Goal: Task Accomplishment & Management: Complete application form

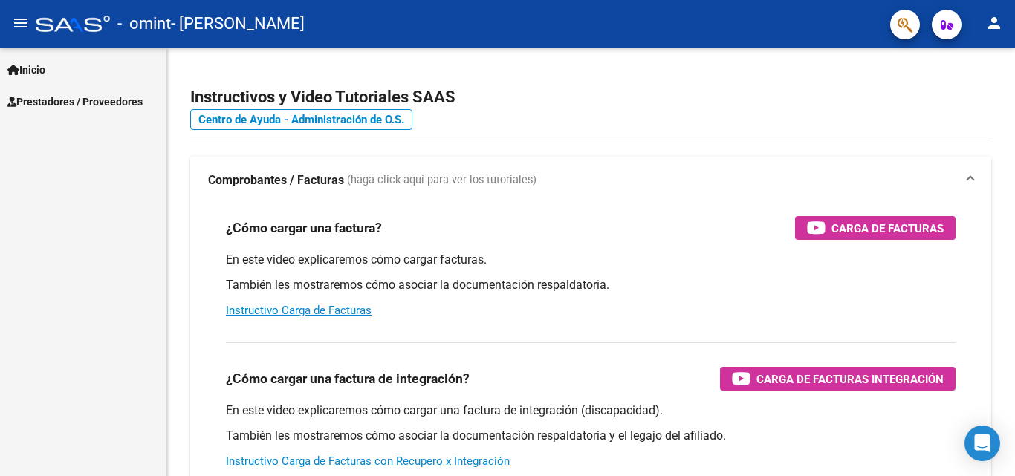
click at [996, 23] on mat-icon "person" at bounding box center [994, 23] width 18 height 18
click at [964, 62] on button "person Mi Perfil" at bounding box center [963, 63] width 91 height 36
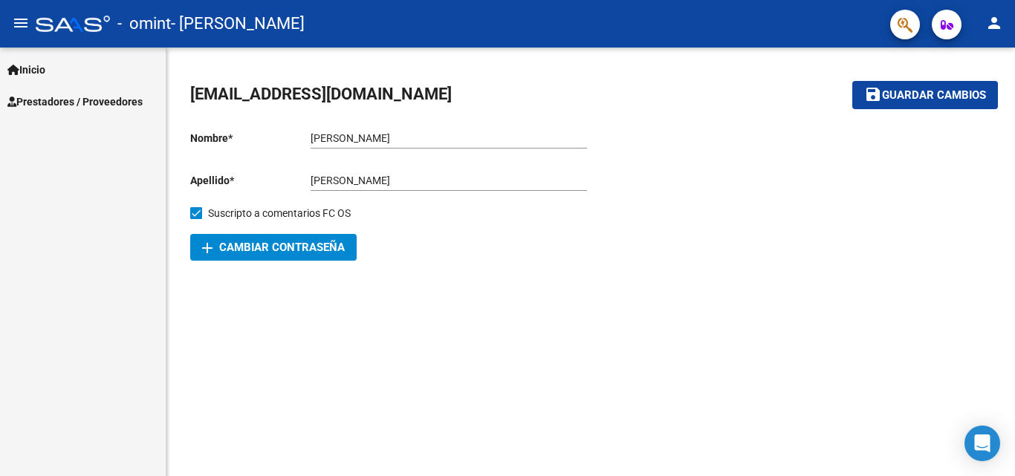
click at [54, 74] on link "Inicio" at bounding box center [83, 70] width 166 height 32
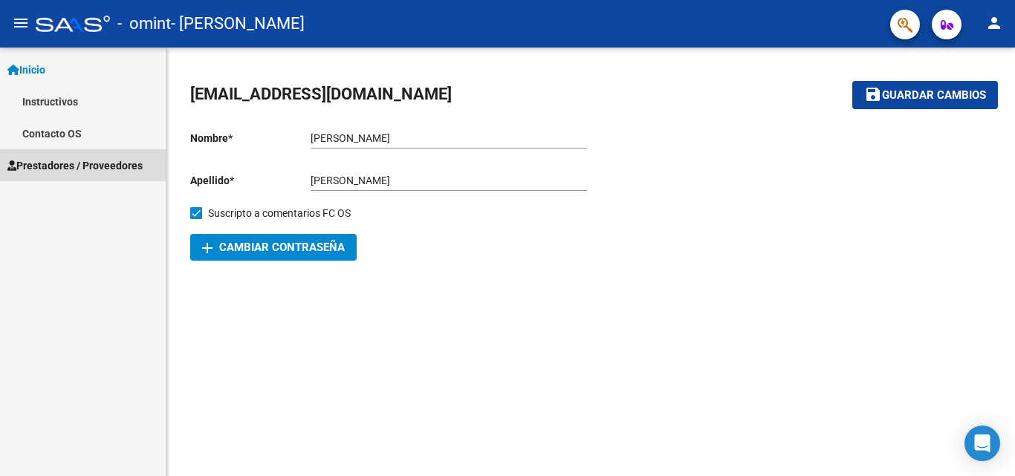
click at [82, 160] on span "Prestadores / Proveedores" at bounding box center [74, 166] width 135 height 16
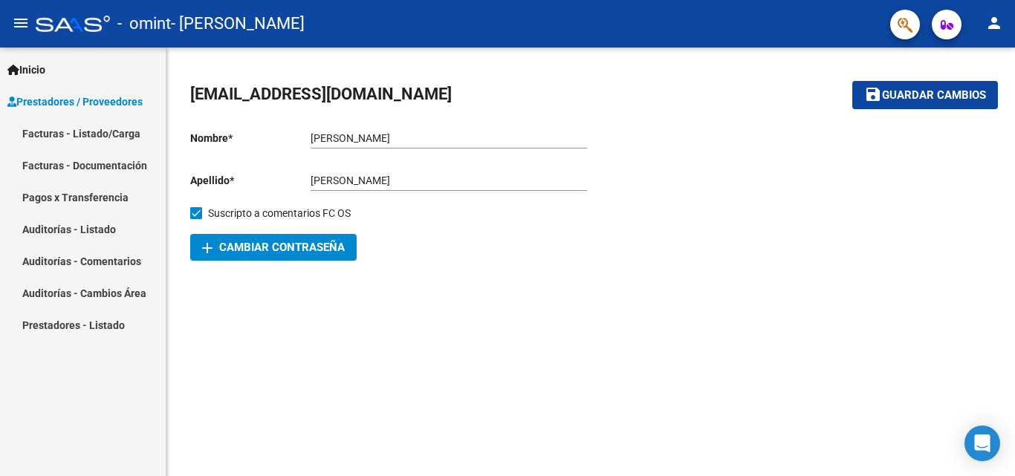
click at [82, 134] on link "Facturas - Listado/Carga" at bounding box center [83, 133] width 166 height 32
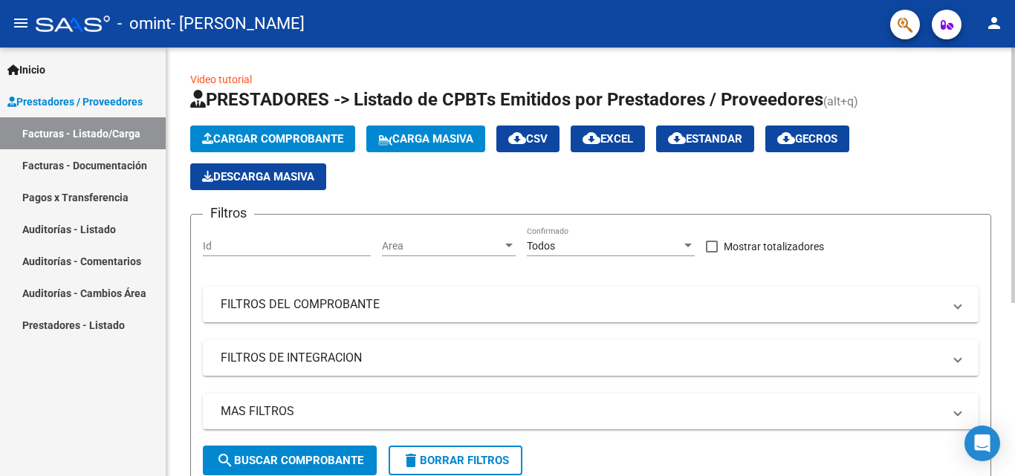
click at [302, 142] on span "Cargar Comprobante" at bounding box center [272, 138] width 141 height 13
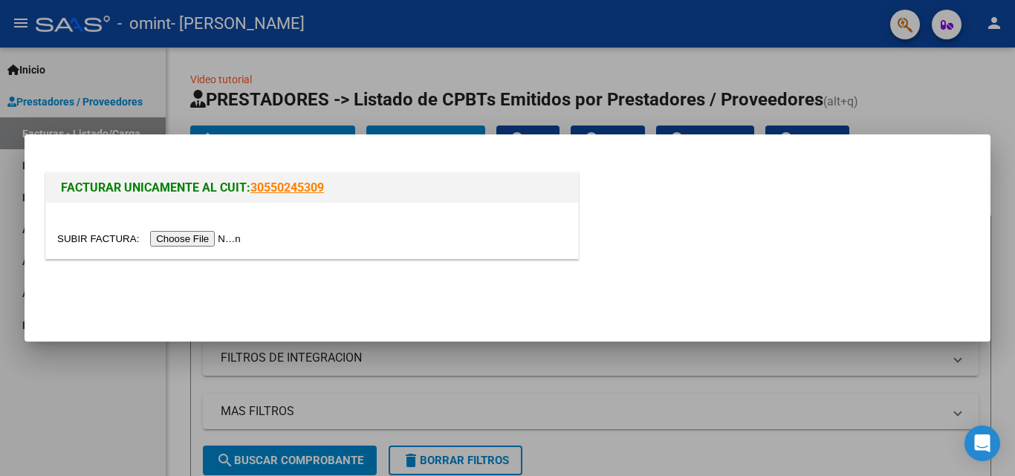
click at [236, 237] on input "file" at bounding box center [151, 239] width 188 height 16
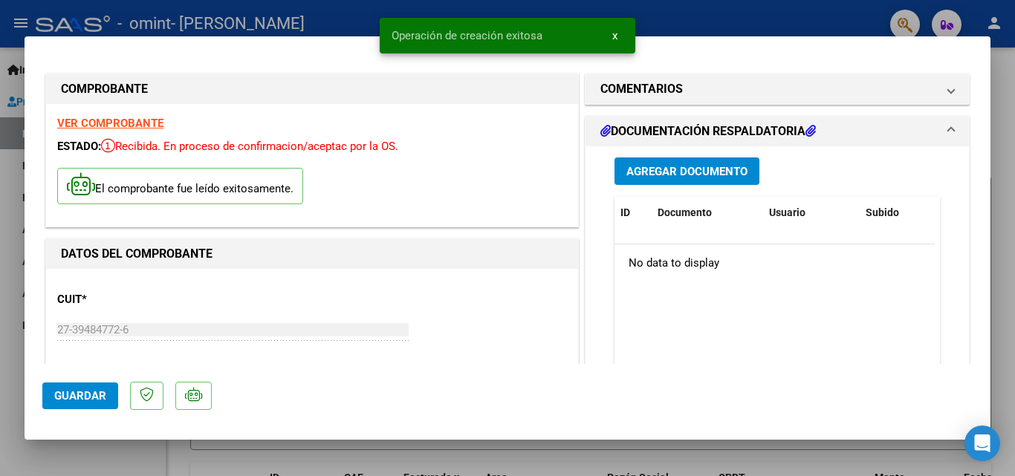
click at [363, 188] on div "El comprobante fue leído exitosamente." at bounding box center [312, 188] width 510 height 55
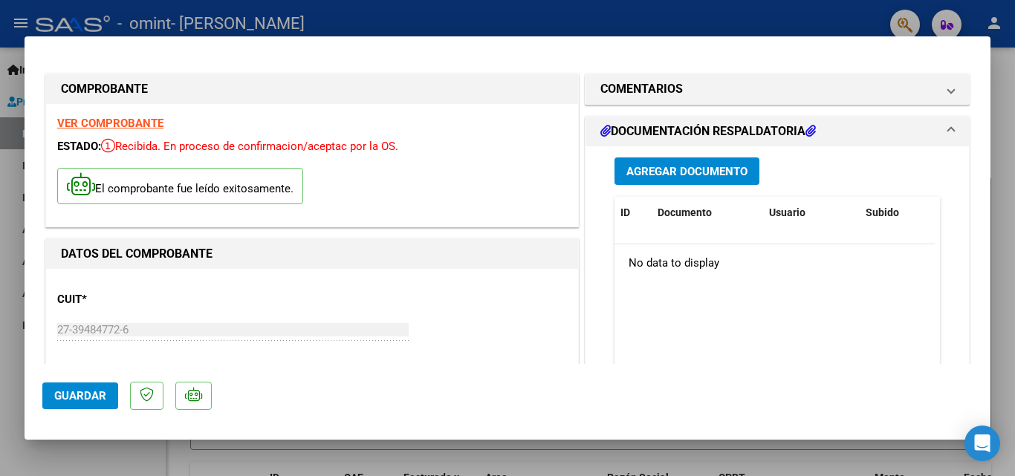
click at [135, 123] on strong "VER COMPROBANTE" at bounding box center [110, 123] width 106 height 13
click at [947, 125] on mat-expansion-panel-header "DOCUMENTACIÓN RESPALDATORIA" at bounding box center [777, 132] width 383 height 30
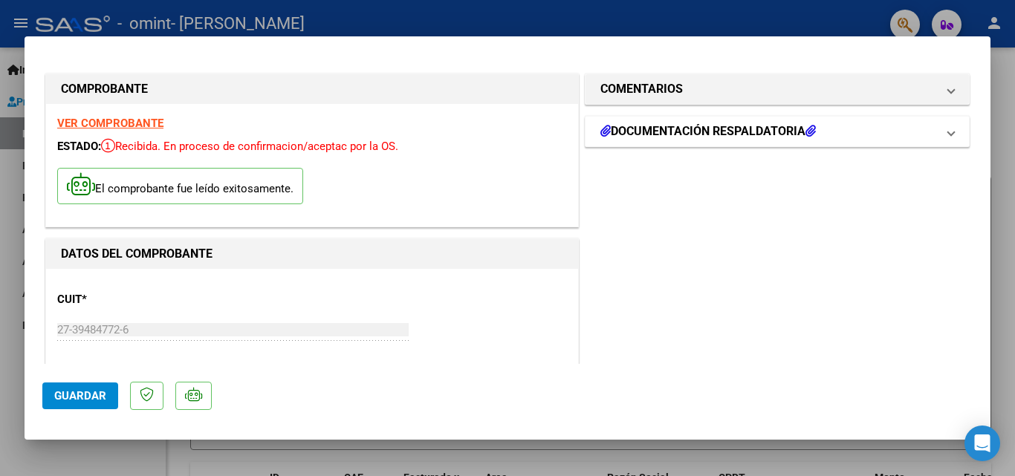
click at [947, 125] on mat-expansion-panel-header "DOCUMENTACIÓN RESPALDATORIA" at bounding box center [777, 132] width 383 height 30
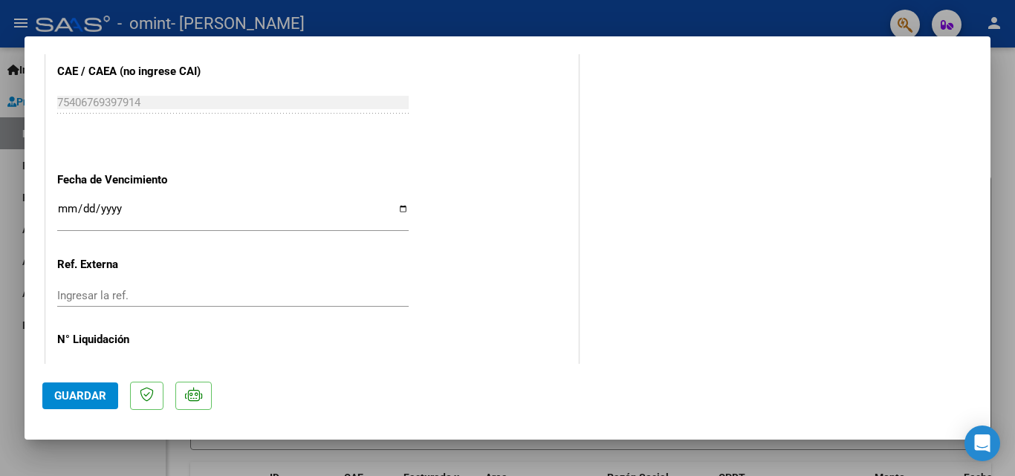
scroll to position [878, 0]
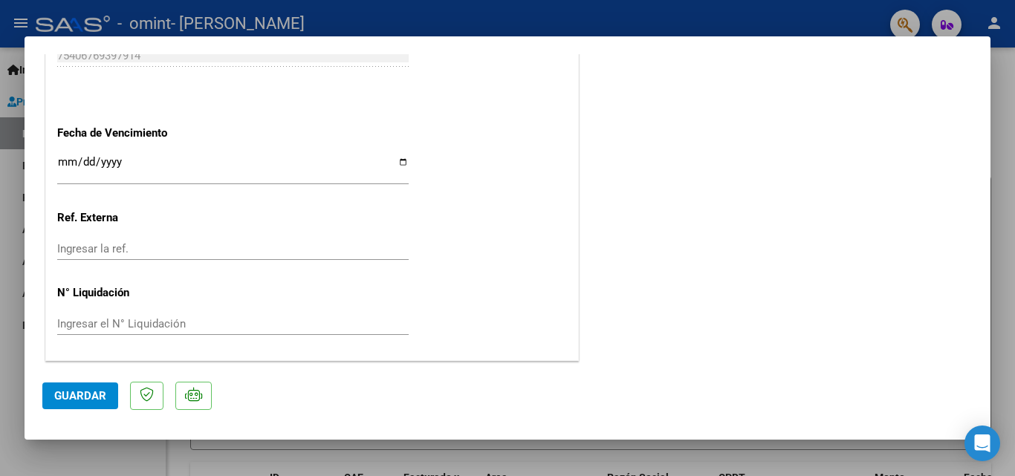
click at [63, 386] on button "Guardar" at bounding box center [80, 396] width 76 height 27
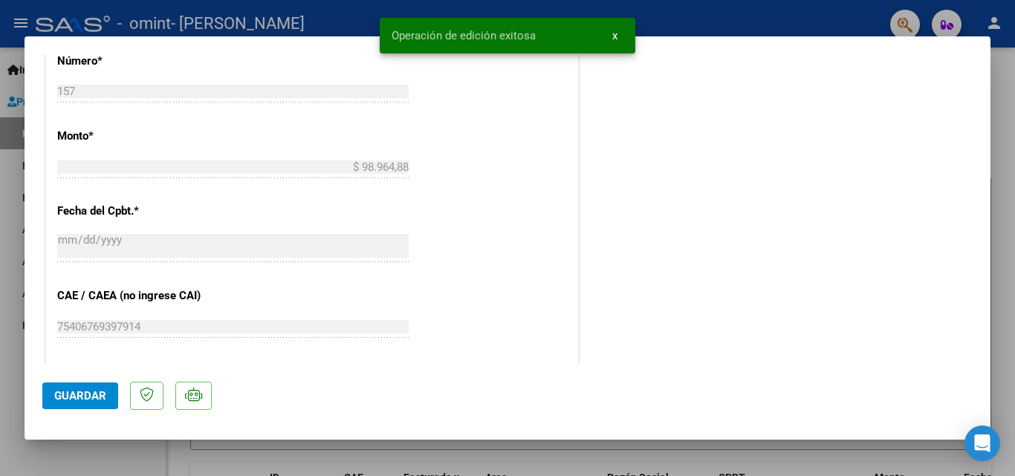
scroll to position [0, 0]
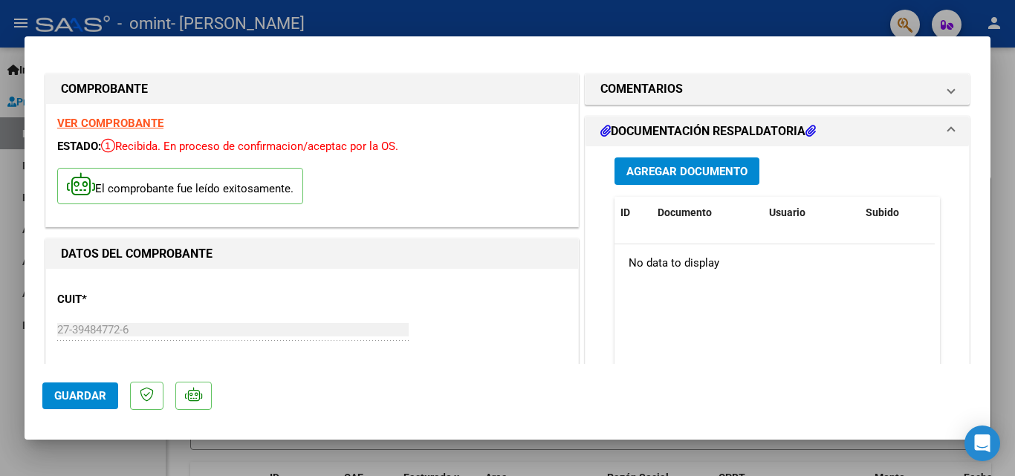
click at [1005, 74] on div at bounding box center [507, 238] width 1015 height 476
